Goal: Task Accomplishment & Management: Manage account settings

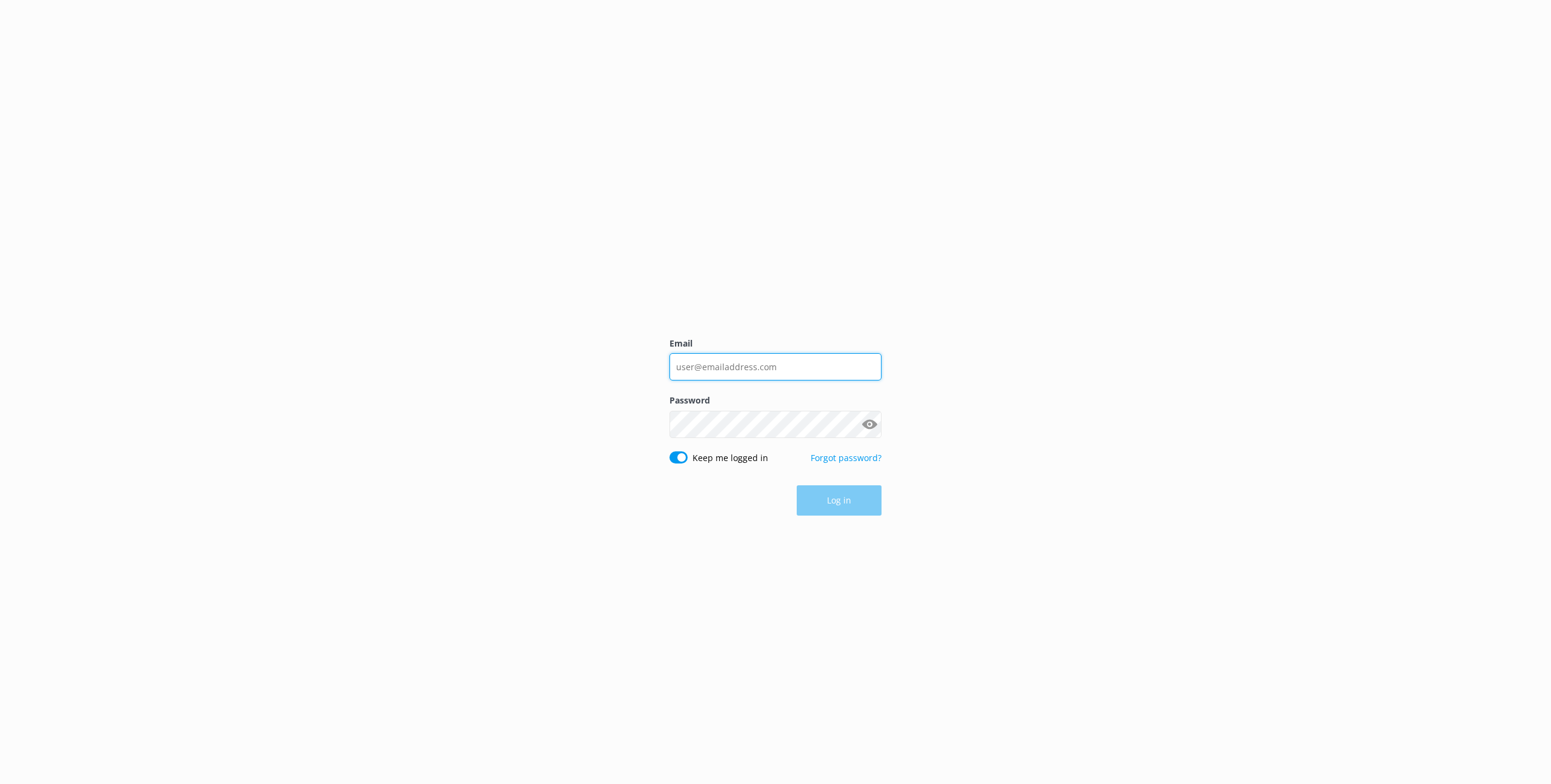
type input "[EMAIL_ADDRESS][DOMAIN_NAME]"
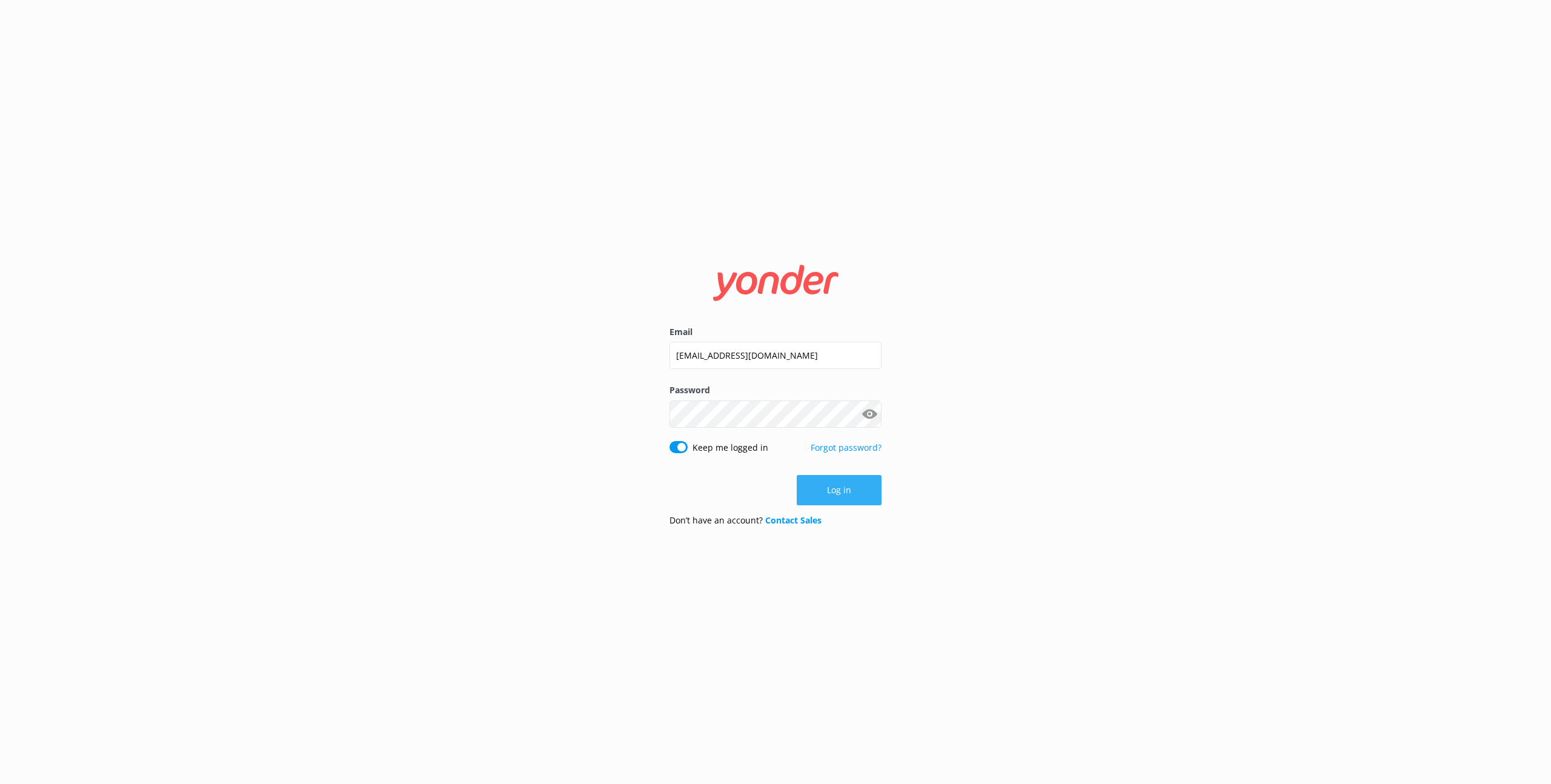
click at [829, 486] on button "Log in" at bounding box center [839, 489] width 85 height 30
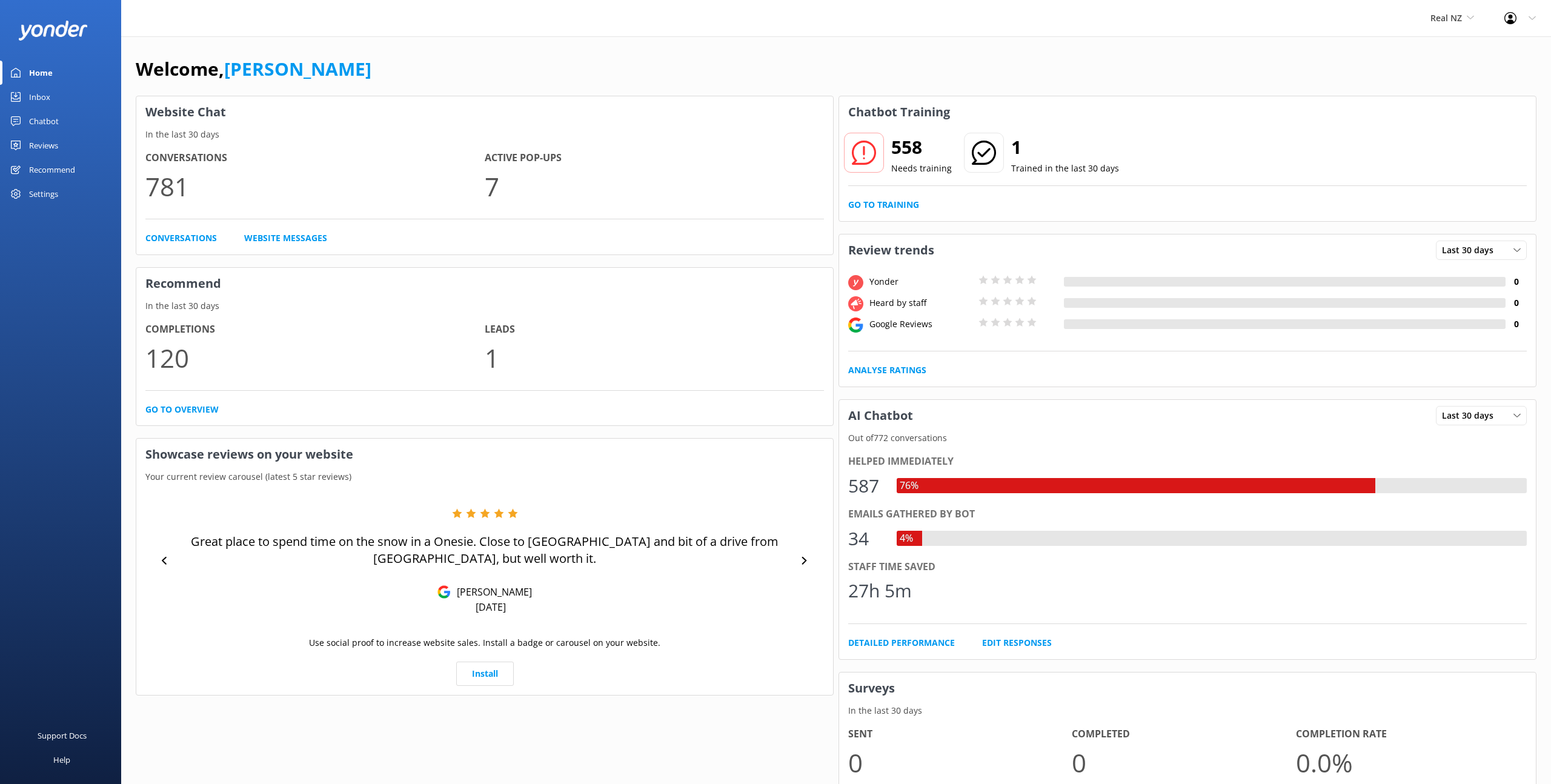
click at [47, 125] on div "Chatbot" at bounding box center [44, 121] width 29 height 24
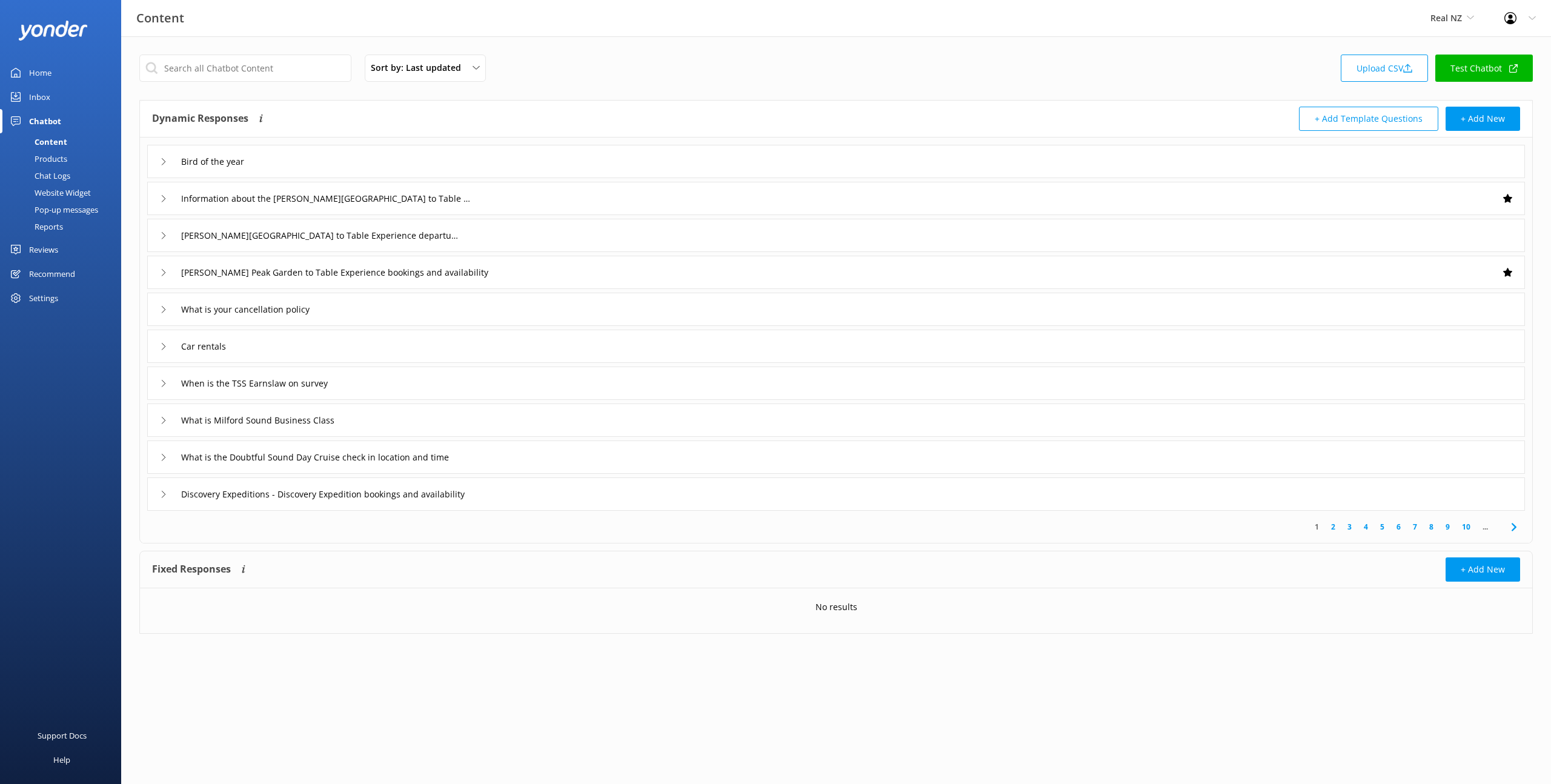
click at [65, 206] on div "Pop-up messages" at bounding box center [52, 210] width 91 height 17
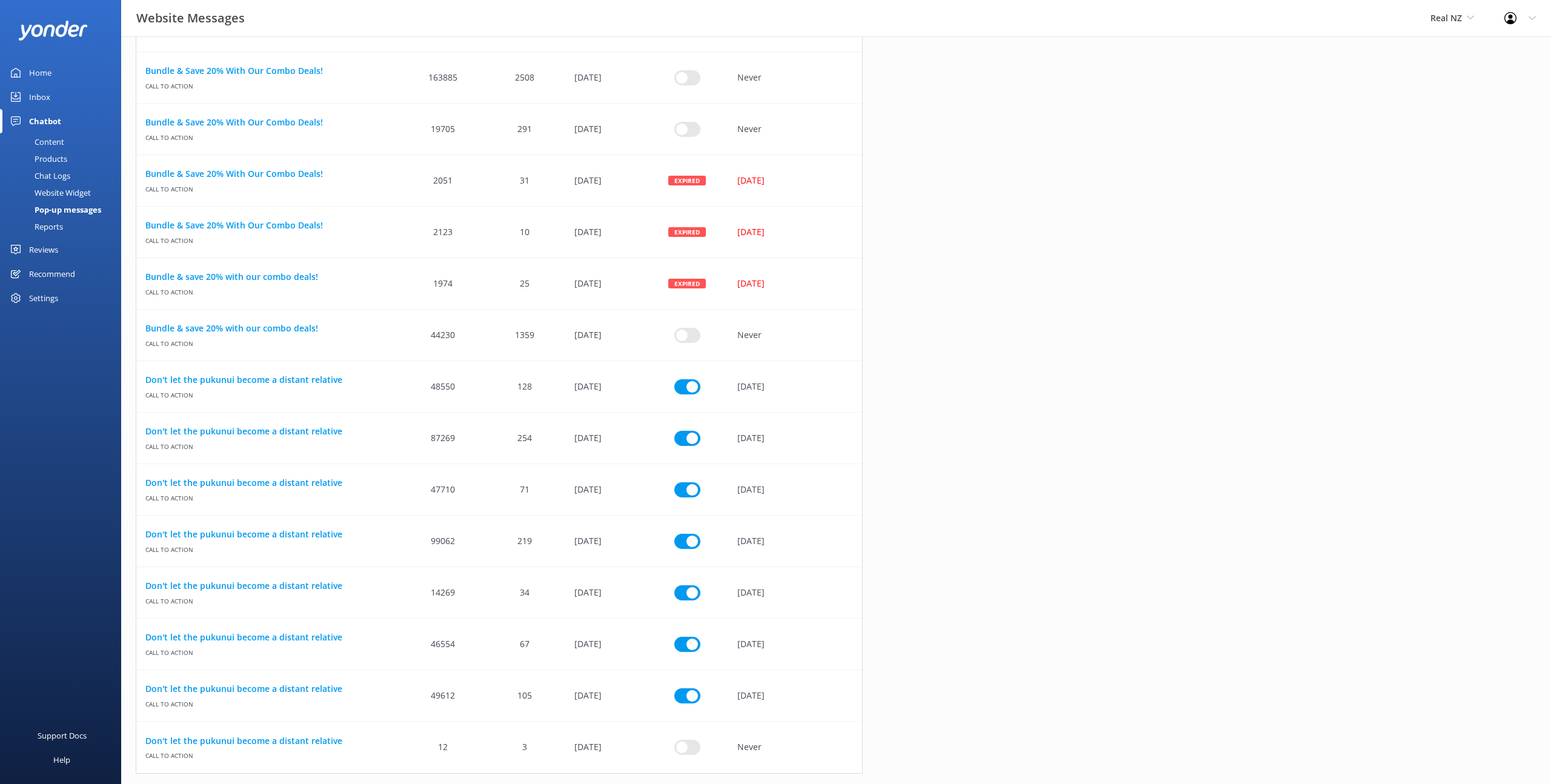
scroll to position [911, 0]
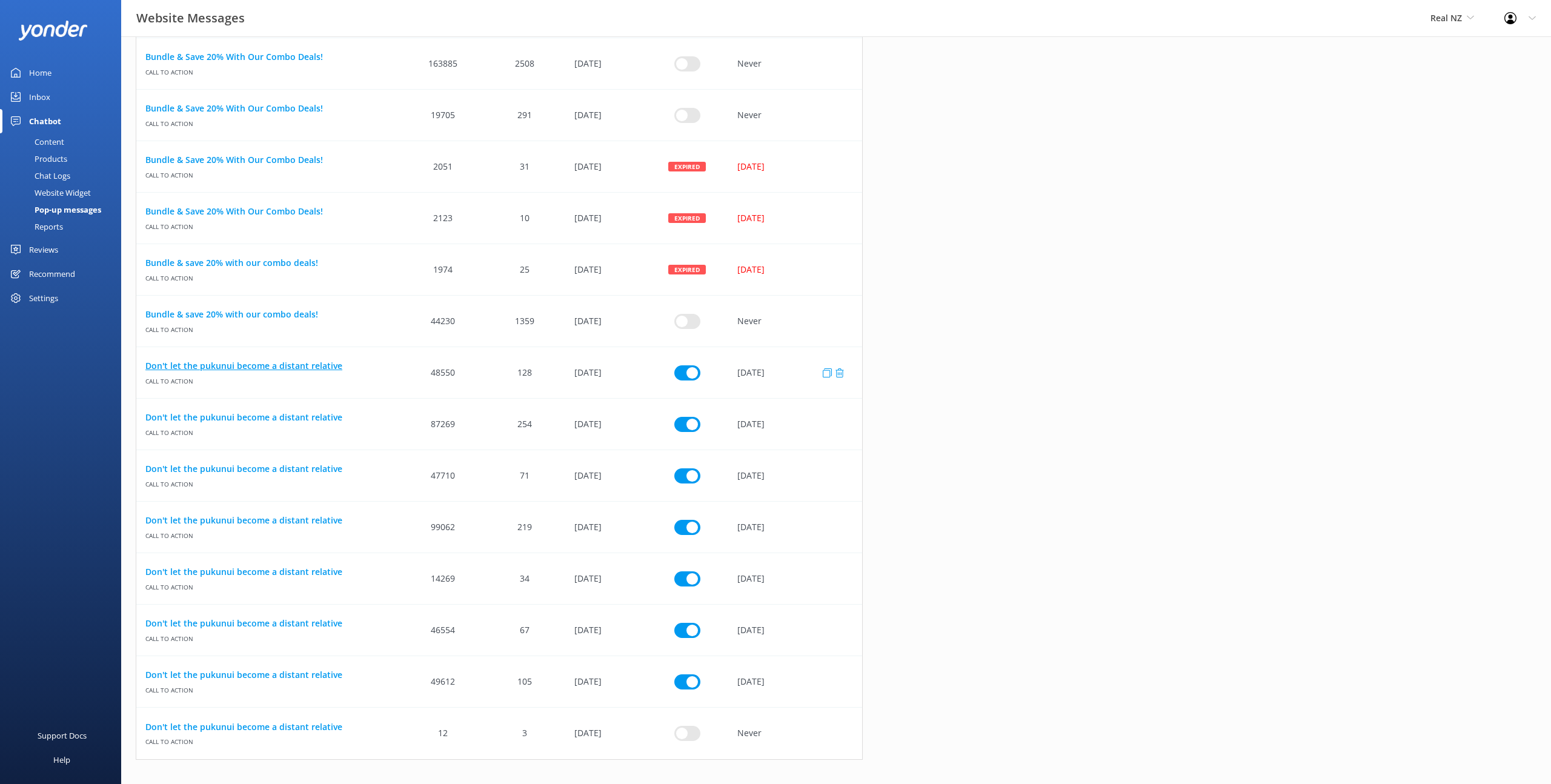
click at [325, 367] on link "Don't let the pukunui become a distant relative" at bounding box center [270, 365] width 248 height 13
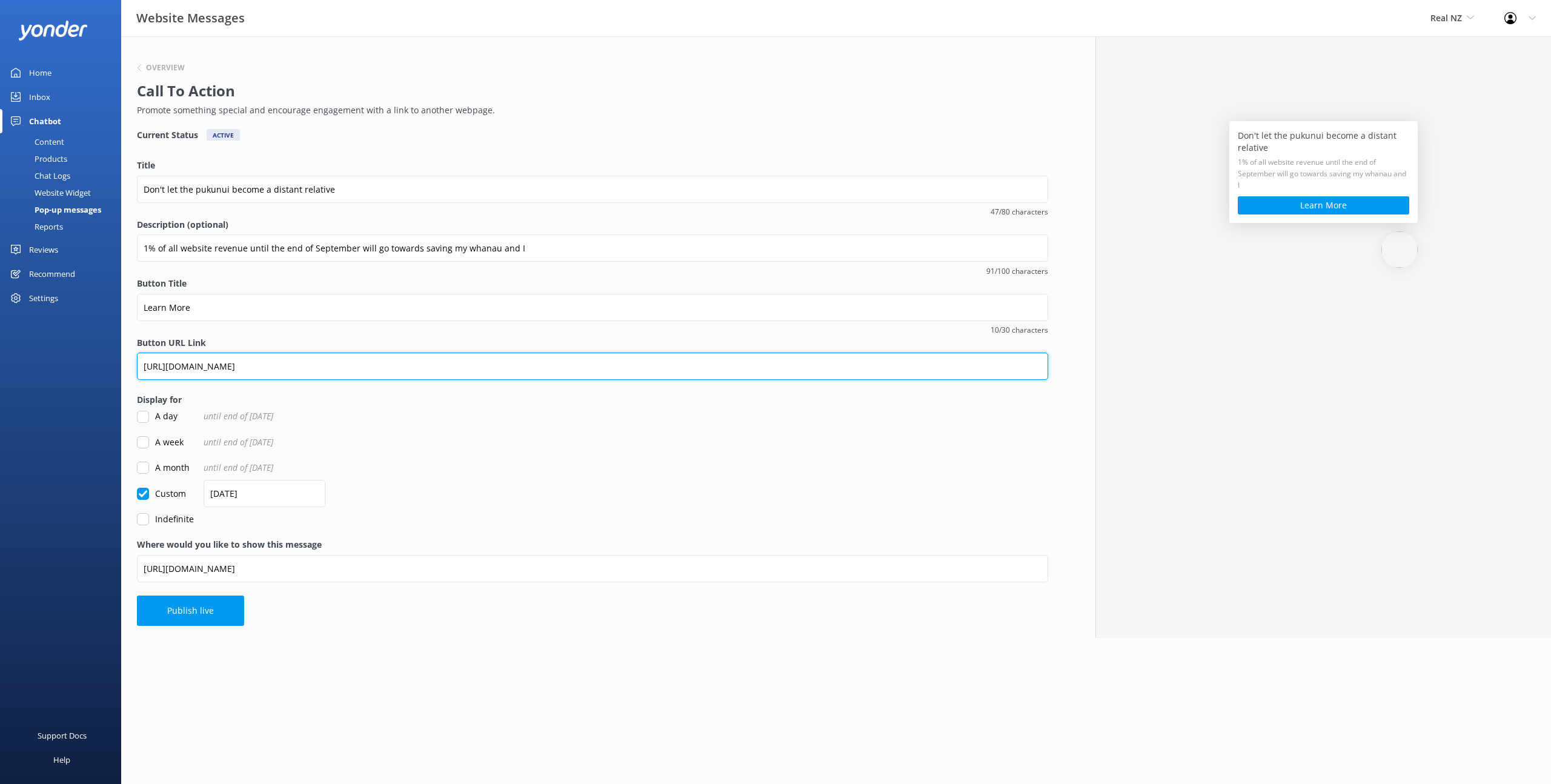
click at [325, 367] on input "[URL][DOMAIN_NAME]" at bounding box center [592, 366] width 911 height 27
